Goal: Find specific page/section: Find specific page/section

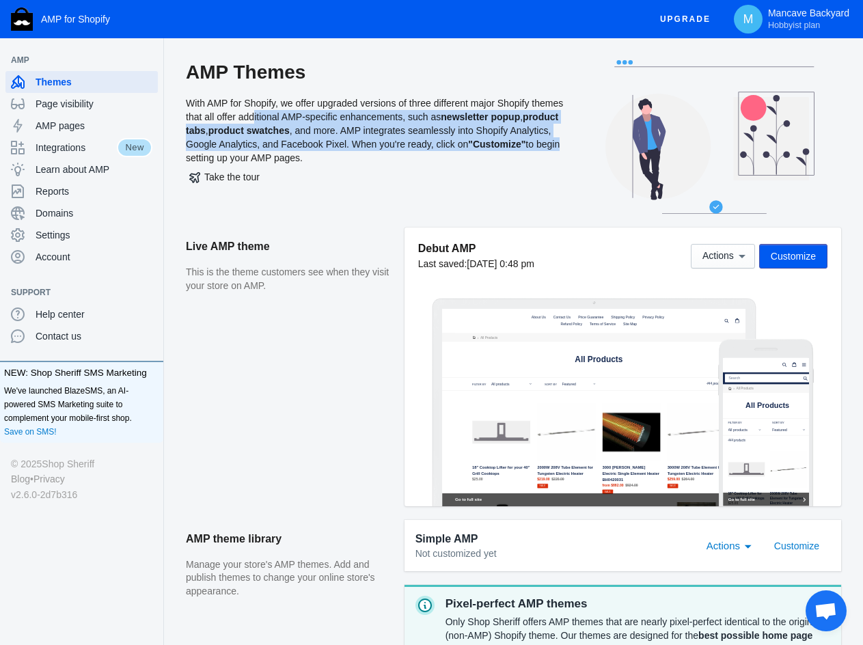
drag, startPoint x: 251, startPoint y: 110, endPoint x: 555, endPoint y: 143, distance: 305.9
click at [555, 143] on div "AMP Themes With AMP for Shopify, we offer upgraded versions of three different …" at bounding box center [382, 143] width 393 height 167
drag, startPoint x: 217, startPoint y: 100, endPoint x: 566, endPoint y: 158, distance: 353.4
click at [566, 158] on div "AMP Themes With AMP for Shopify, we offer upgraded versions of three different …" at bounding box center [382, 143] width 393 height 167
click at [408, 158] on div "AMP Themes With AMP for Shopify, we offer upgraded versions of three different …" at bounding box center [382, 143] width 393 height 167
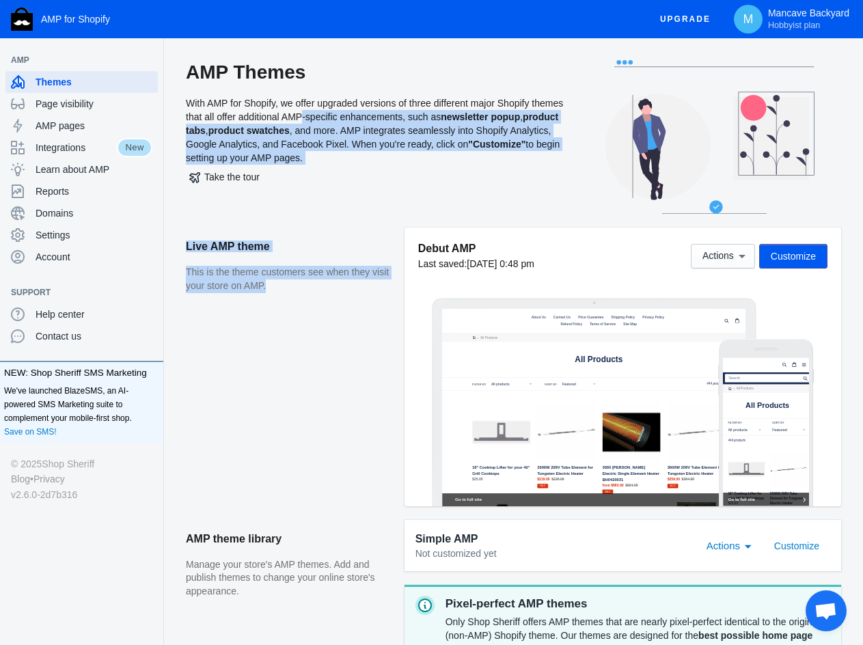
drag, startPoint x: 299, startPoint y: 113, endPoint x: 308, endPoint y: 320, distance: 207.3
click at [308, 316] on div "AMP Themes With AMP for Shopify, we offer upgraded versions of three different …" at bounding box center [513, 487] width 699 height 854
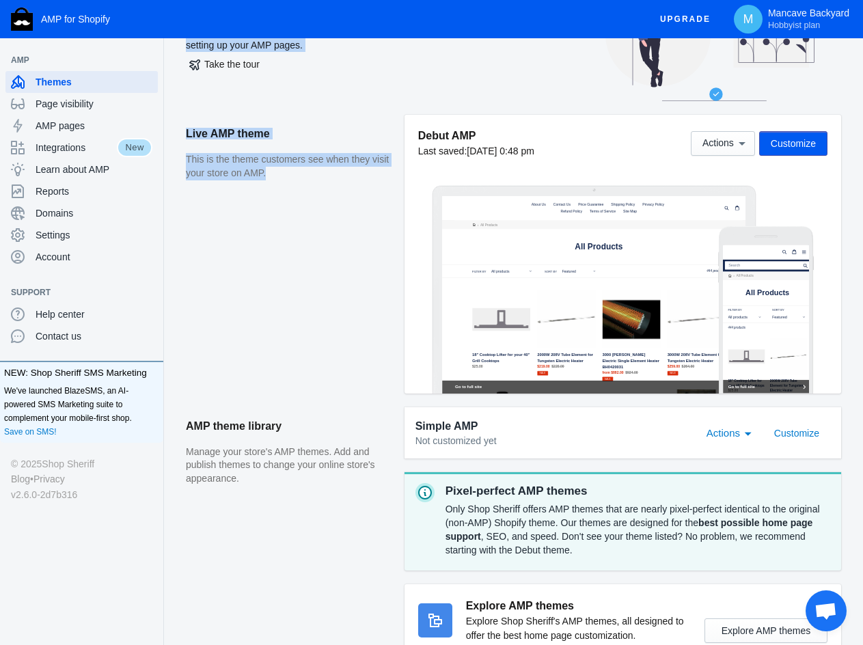
scroll to position [137, 0]
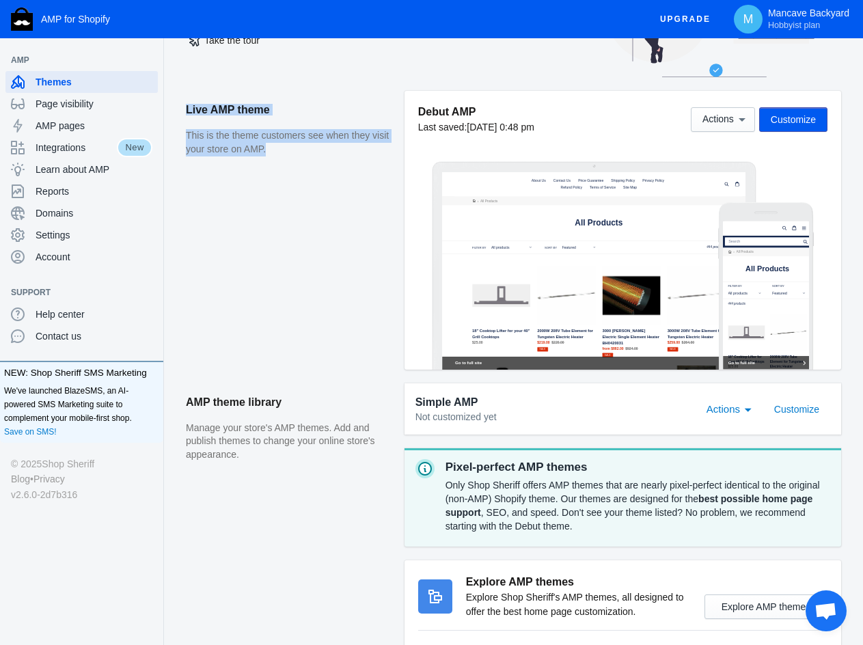
click at [335, 230] on aside "Live AMP theme This is the theme customers see when they visit your store on AM…" at bounding box center [295, 237] width 219 height 293
drag, startPoint x: 224, startPoint y: 135, endPoint x: 291, endPoint y: 268, distance: 148.6
click at [280, 269] on aside "Live AMP theme This is the theme customers see when they visit your store on AM…" at bounding box center [295, 237] width 219 height 293
click at [742, 127] on button "Actions" at bounding box center [723, 119] width 64 height 25
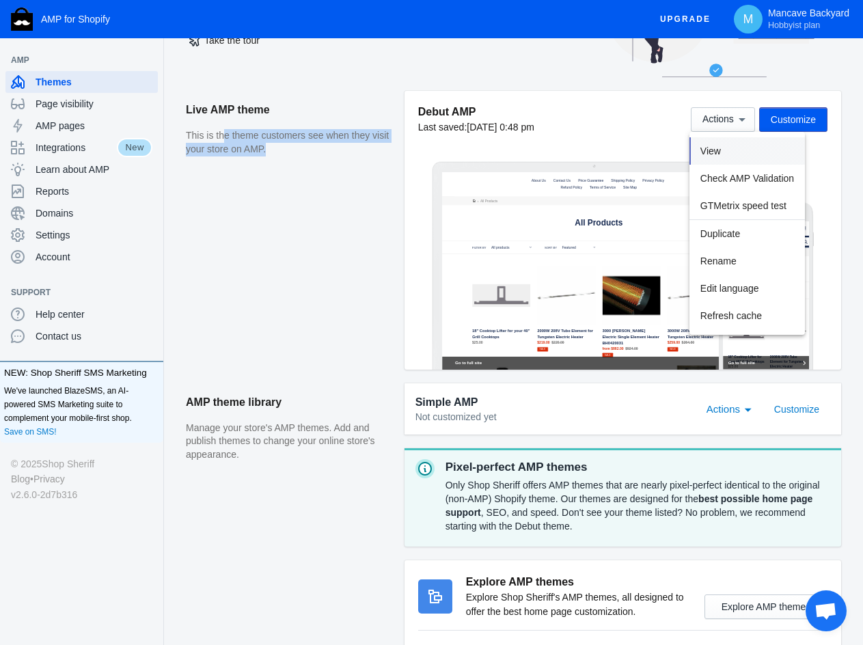
click at [721, 153] on button "View" at bounding box center [748, 150] width 116 height 27
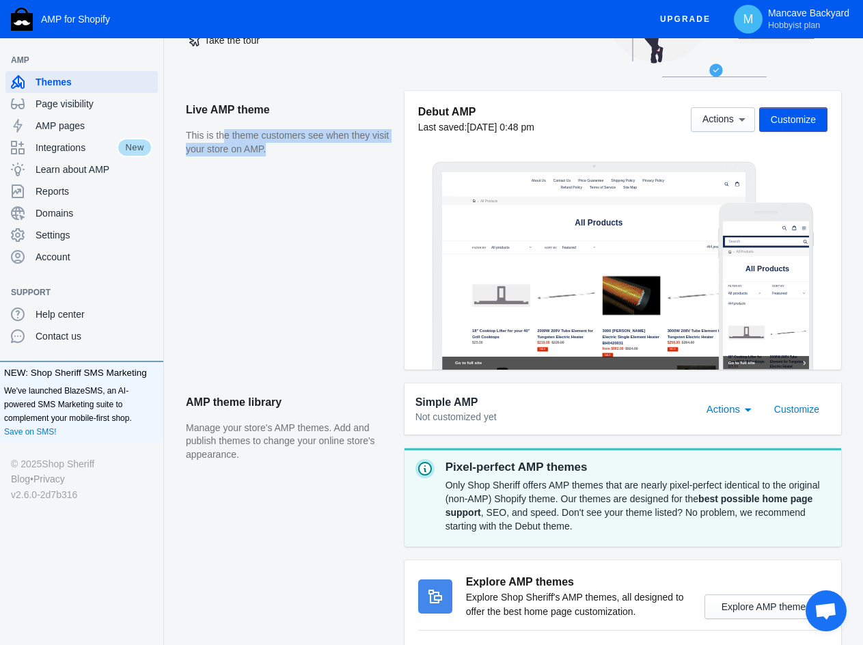
click at [308, 208] on aside "Live AMP theme This is the theme customers see when they visit your store on AM…" at bounding box center [295, 237] width 219 height 293
drag, startPoint x: 254, startPoint y: 136, endPoint x: 351, endPoint y: 151, distance: 97.5
click at [351, 151] on p "This is the theme customers see when they visit your store on AMP." at bounding box center [288, 142] width 205 height 27
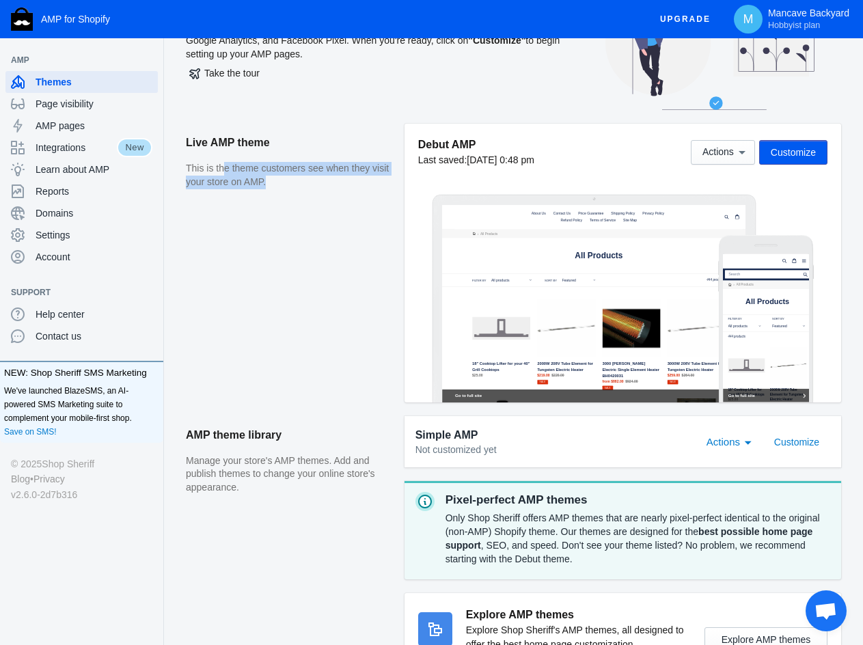
scroll to position [269, 0]
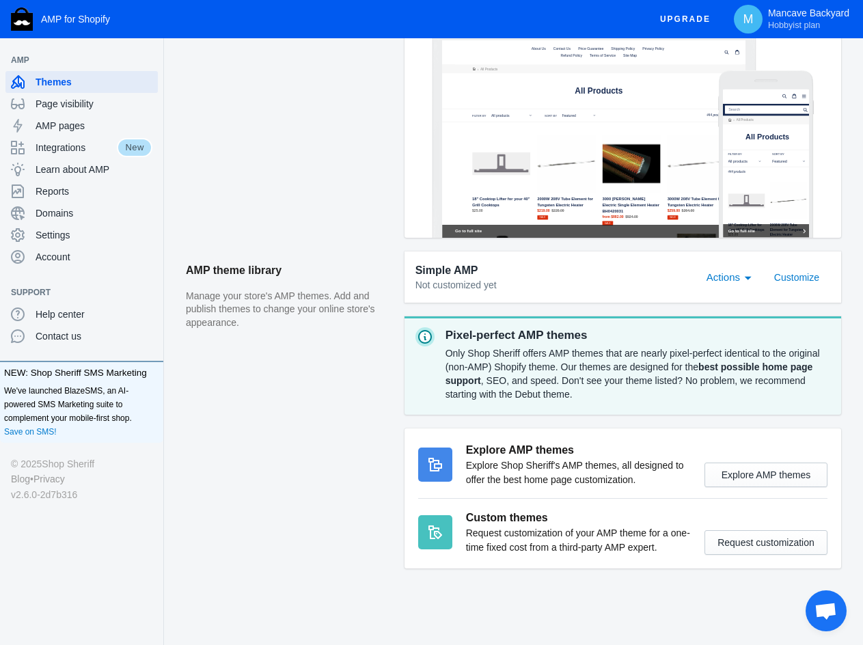
drag, startPoint x: 316, startPoint y: 424, endPoint x: 329, endPoint y: 416, distance: 15.7
